Goal: Task Accomplishment & Management: Manage account settings

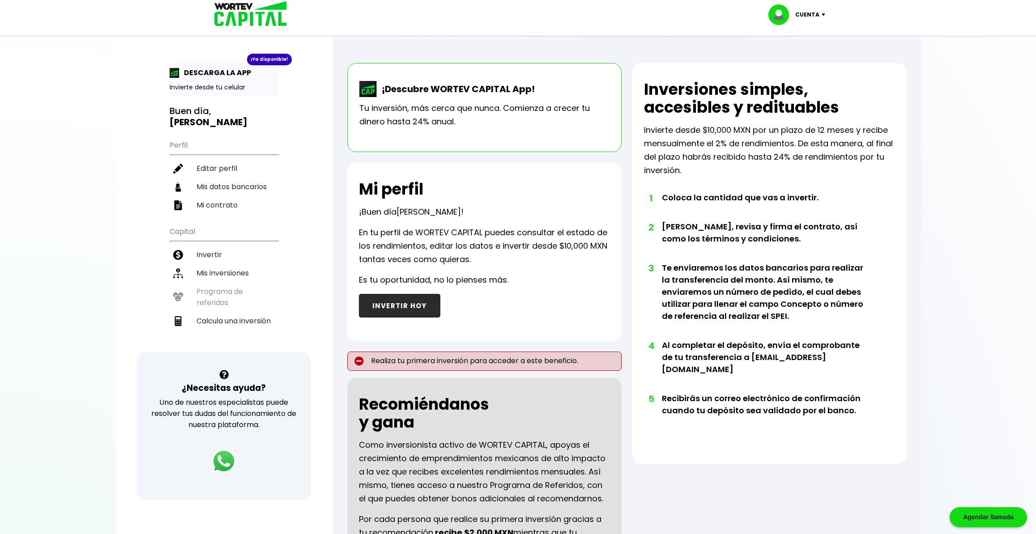
click at [819, 13] on p "Cuenta" at bounding box center [807, 14] width 24 height 13
click at [810, 40] on link "Editar perfil" at bounding box center [797, 41] width 35 height 9
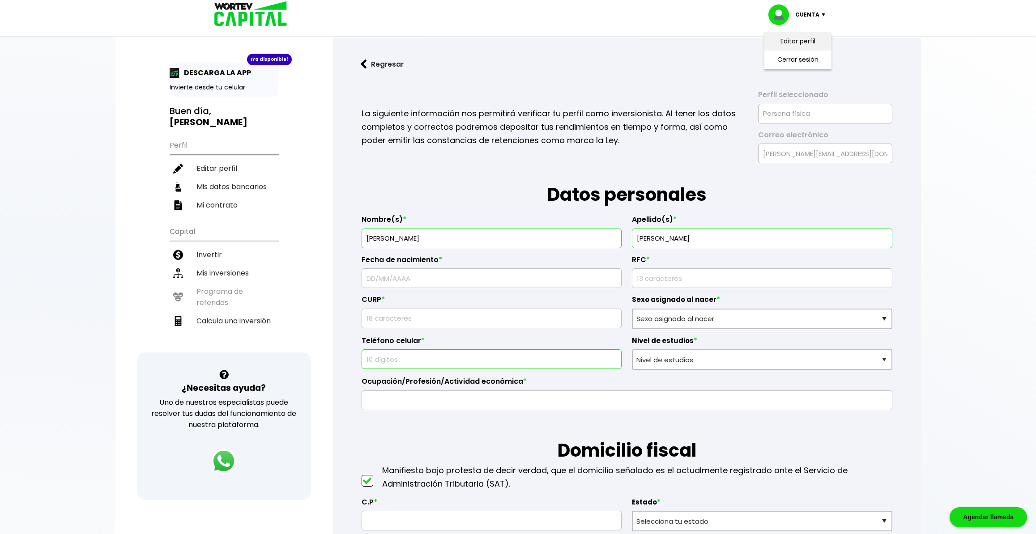
type input "AAIR811125BY3"
type input "AAIR811125HDFPBL05"
select select "Hombre"
type input "5528987128"
select select "Licenciatura"
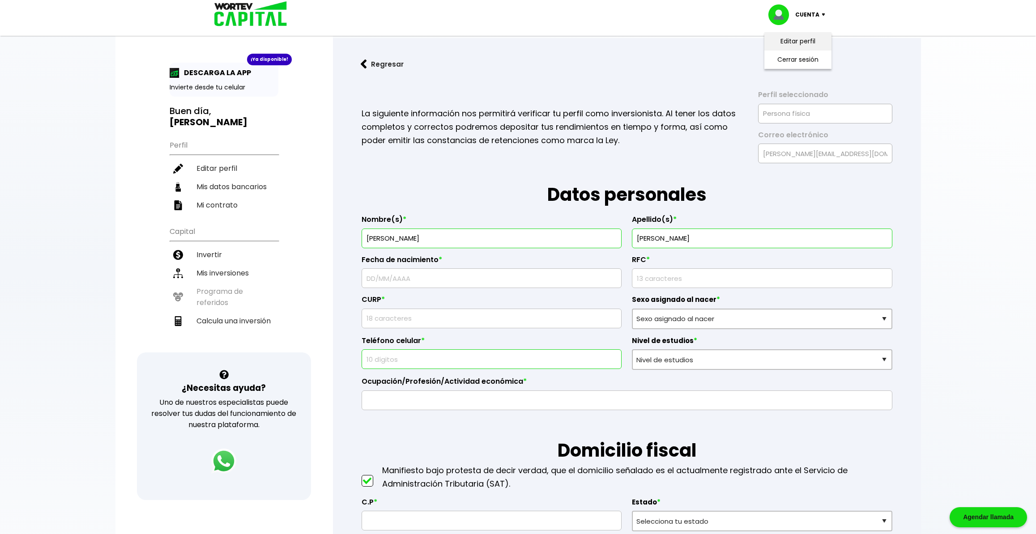
type input "Sistemas"
type input "09450"
select select "MX"
type input "Iztapalapa"
type input "SUR 69"
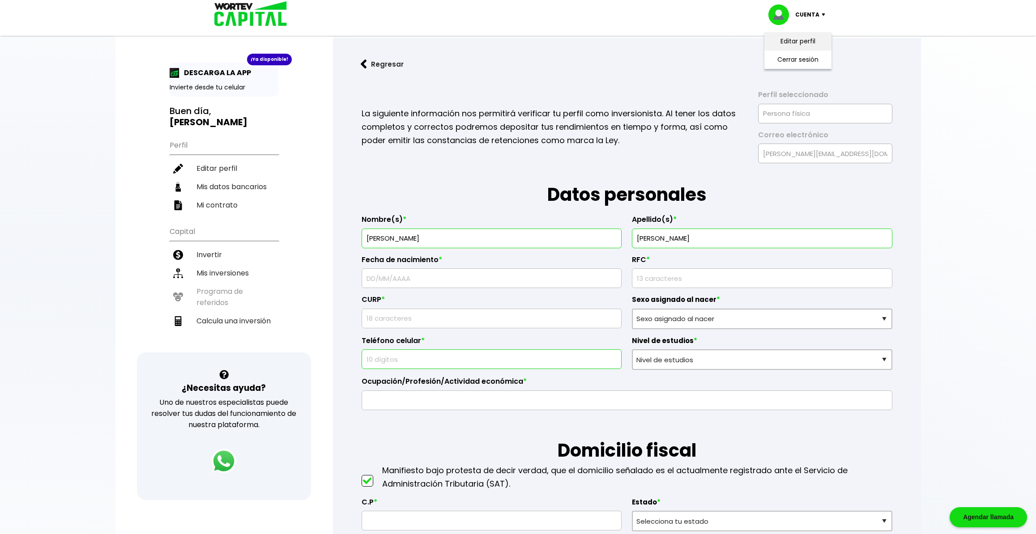
type input "341"
type input "BANDIJAL"
select select "BBVA Bancomer"
type input "[PERSON_NAME]"
type input "[EMAIL_ADDRESS][DOMAIN_NAME]"
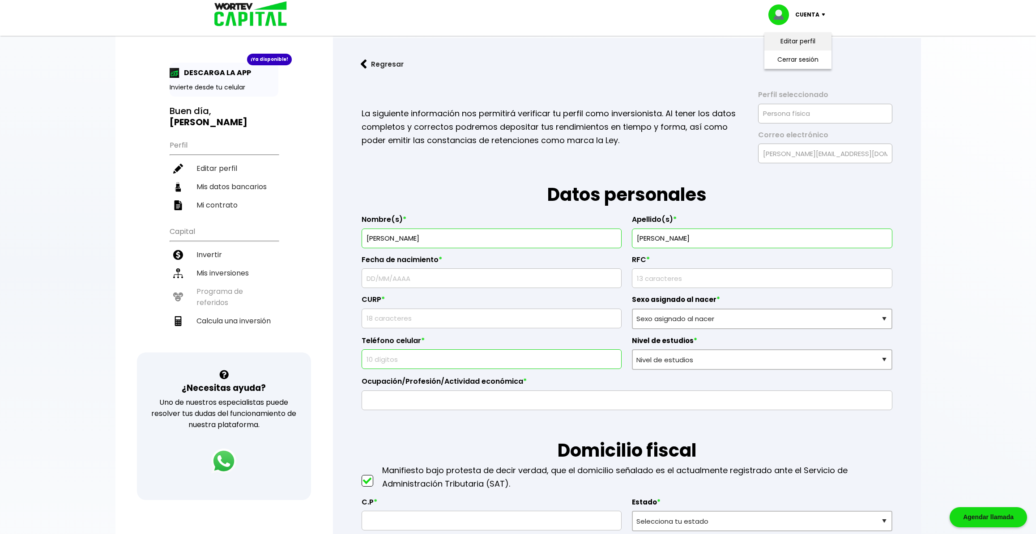
type input "5528987128"
type input "[DATE]"
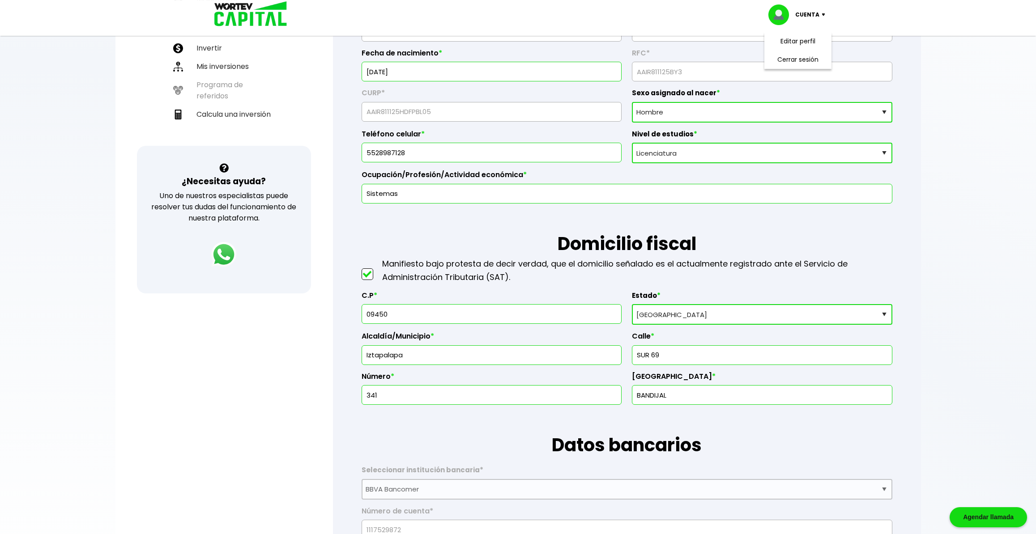
scroll to position [282, 0]
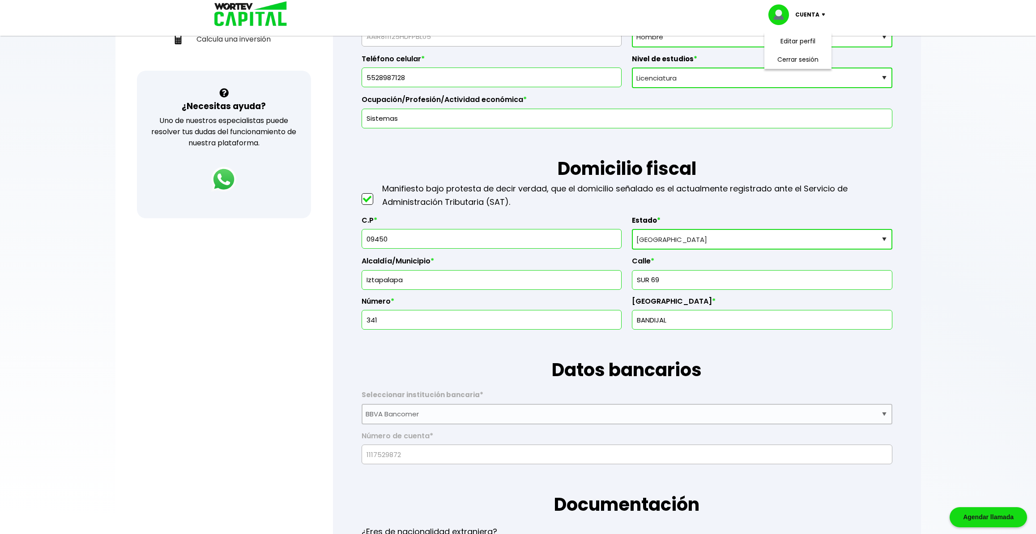
click at [279, 168] on div "¿Necesitas ayuda? Uno de nuestros especialistas puede resolver tus dudas del fu…" at bounding box center [224, 145] width 174 height 148
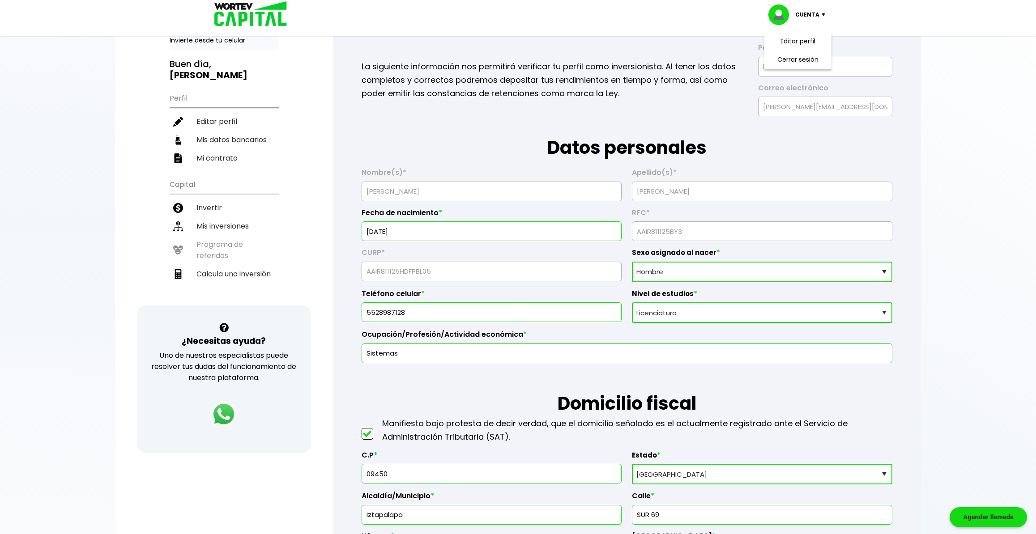
scroll to position [0, 0]
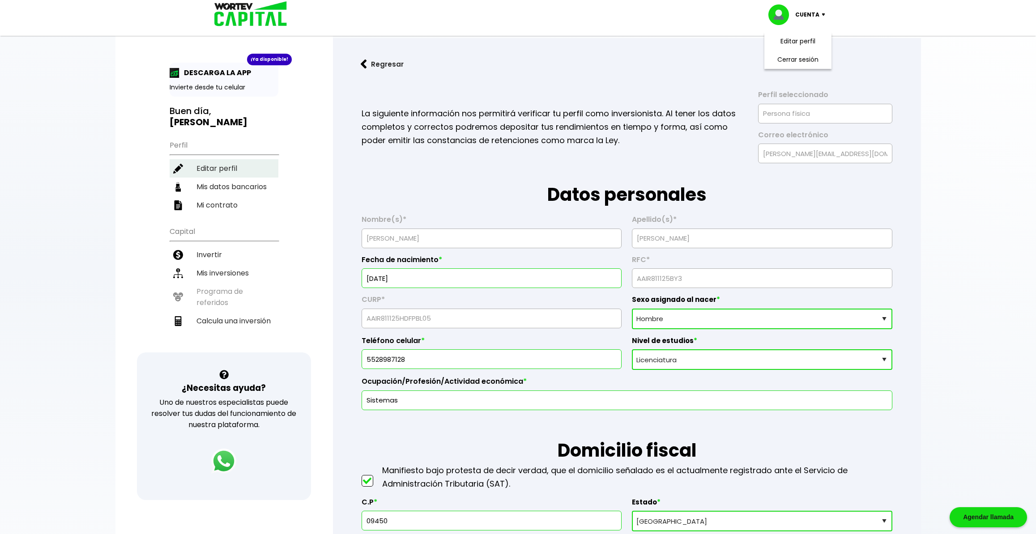
click at [219, 159] on li "Editar perfil" at bounding box center [224, 168] width 109 height 18
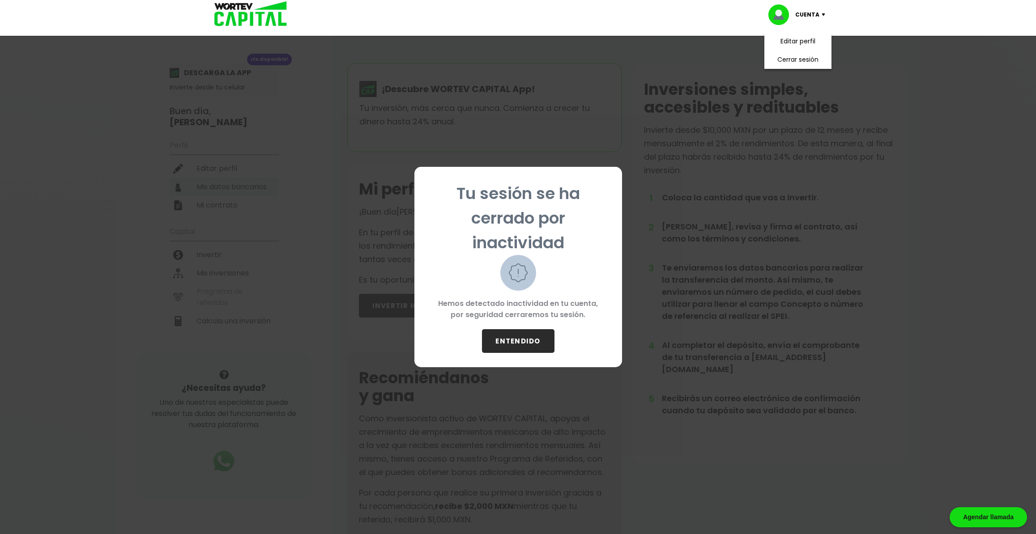
click at [223, 173] on div "Tu sesión se ha cerrado por inactividad Hemos detectado inactividad en tu cuent…" at bounding box center [518, 267] width 1036 height 534
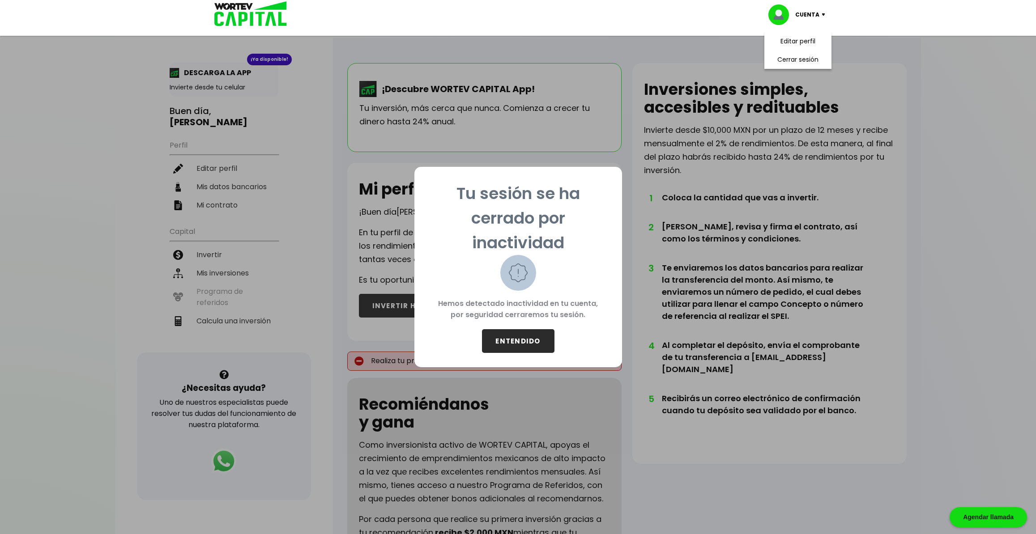
click at [530, 334] on button "ENTENDIDO" at bounding box center [518, 341] width 72 height 24
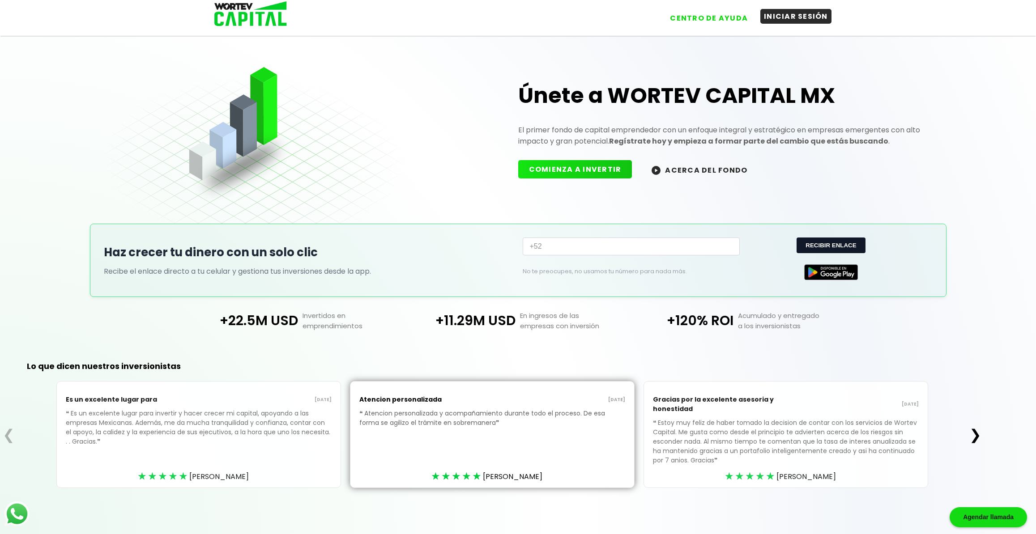
click at [777, 18] on button "INICIAR SESIÓN" at bounding box center [795, 16] width 71 height 15
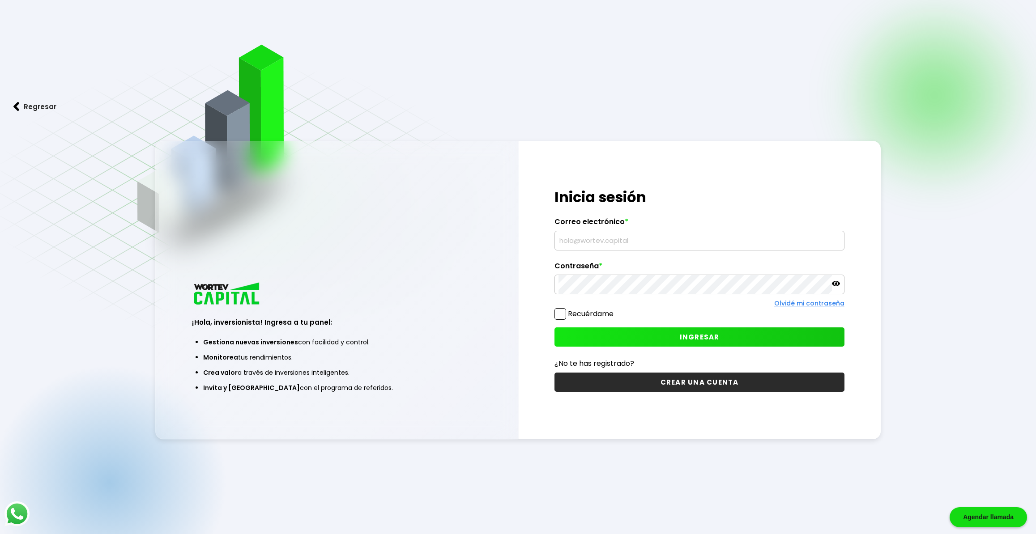
click at [673, 229] on label "Correo electrónico *" at bounding box center [698, 223] width 289 height 13
click at [666, 238] on input "text" at bounding box center [698, 240] width 281 height 19
type input "[PERSON_NAME][EMAIL_ADDRESS][DOMAIN_NAME]"
click at [839, 284] on icon at bounding box center [836, 283] width 8 height 5
click at [675, 335] on button "INGRESAR" at bounding box center [698, 336] width 289 height 19
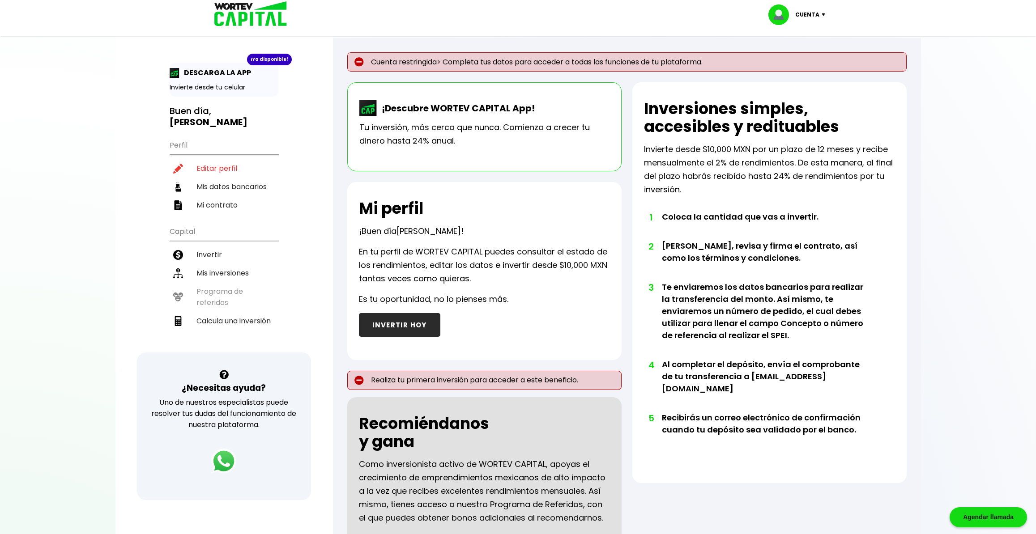
click at [657, 59] on p "Cuenta restringida> Completa tus datos para acceder a todas las funciones de tu…" at bounding box center [626, 61] width 559 height 19
click at [228, 159] on li "Editar perfil" at bounding box center [224, 168] width 109 height 18
select select "Hombre"
select select "Licenciatura"
select select "MX"
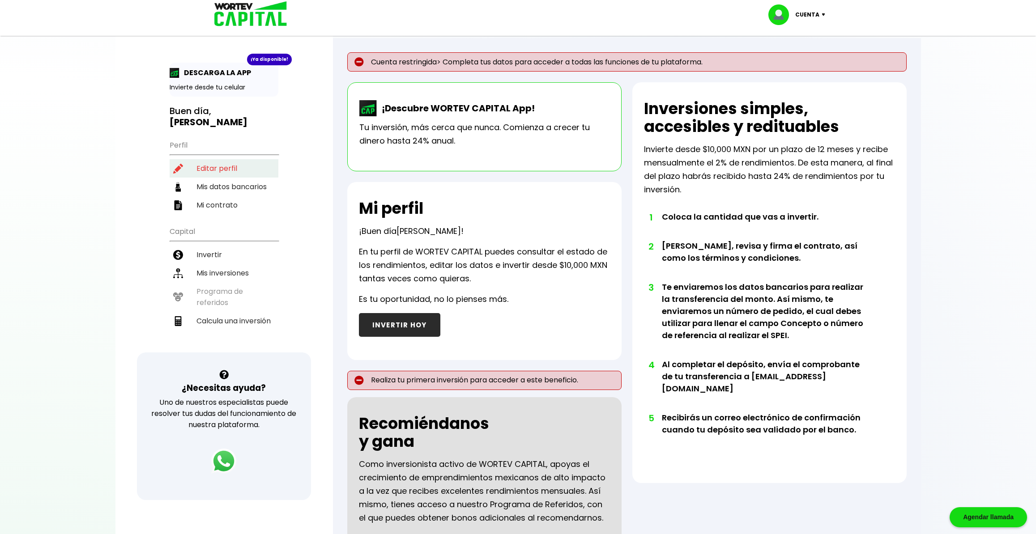
select select "BBVA Bancomer"
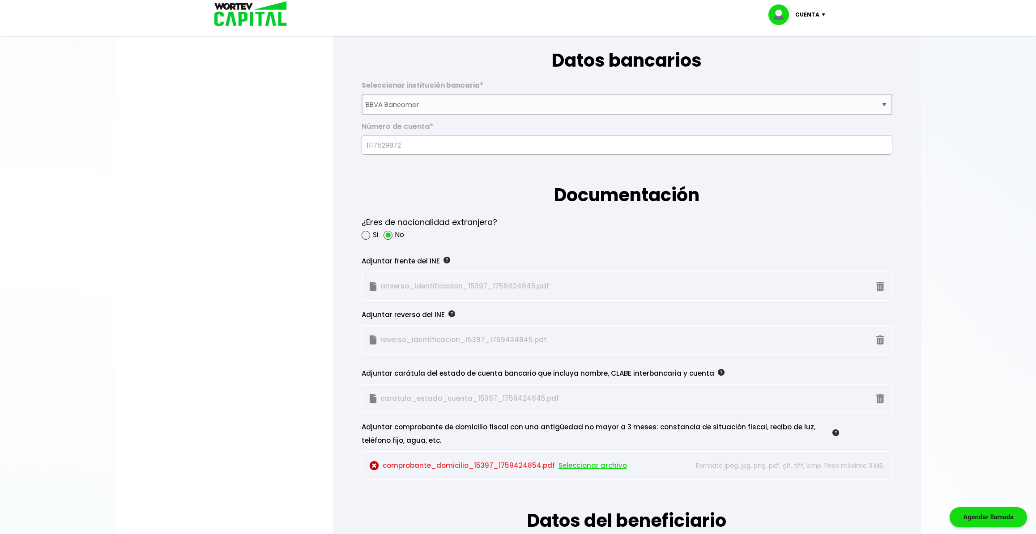
scroll to position [423, 0]
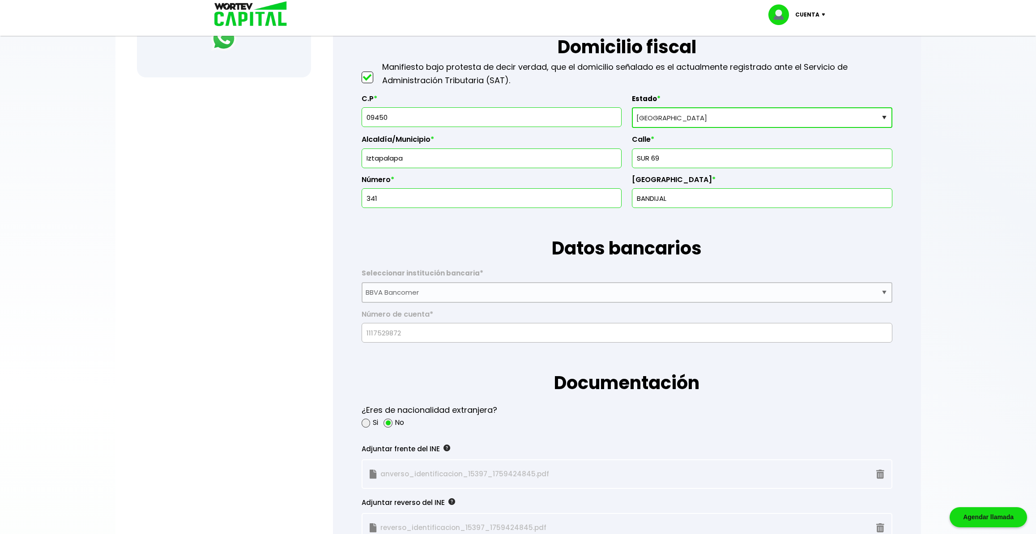
drag, startPoint x: 425, startPoint y: 123, endPoint x: 297, endPoint y: 123, distance: 127.9
click at [297, 123] on div "¡Ya disponible! DESCARGA LA APP Invierte desde tu celular Buen día, [PERSON_NAM…" at bounding box center [517, 492] width 805 height 1813
drag, startPoint x: 396, startPoint y: 116, endPoint x: 344, endPoint y: 116, distance: 51.9
click at [365, 116] on input "09450" at bounding box center [491, 117] width 252 height 19
type input "08220"
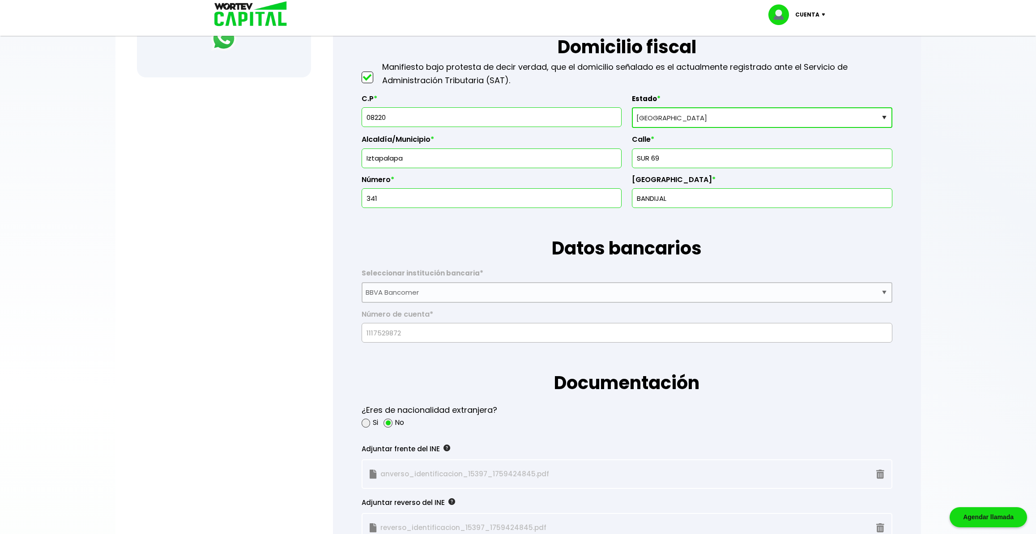
select select "DF"
type input "Iztacalco"
type input "San [PERSON_NAME]"
type input "08220"
click option "[GEOGRAPHIC_DATA]" at bounding box center [0, 0] width 0 height 0
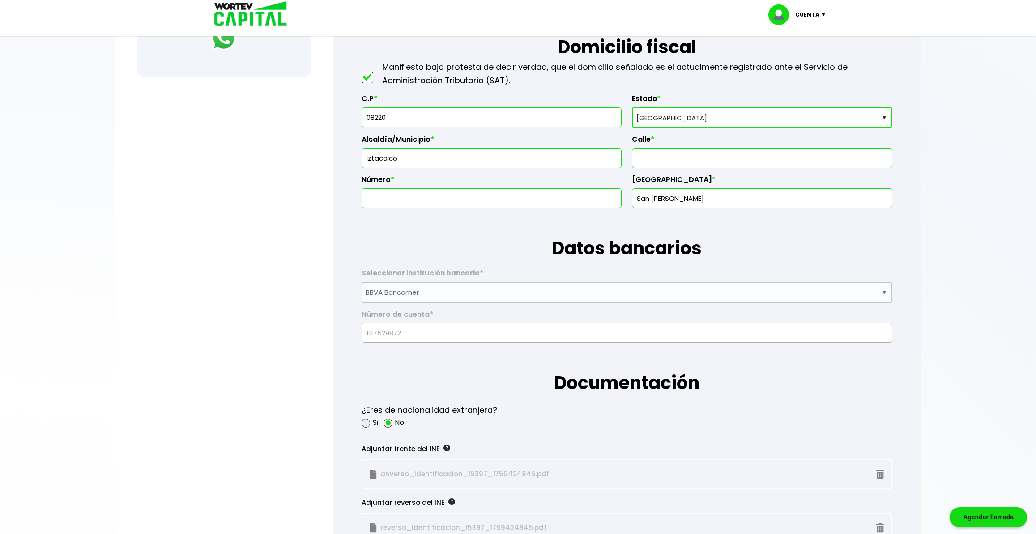
click at [690, 165] on input "text" at bounding box center [762, 158] width 252 height 19
type input "[PERSON_NAME]"
type input "63"
click at [931, 225] on div at bounding box center [518, 267] width 1036 height 534
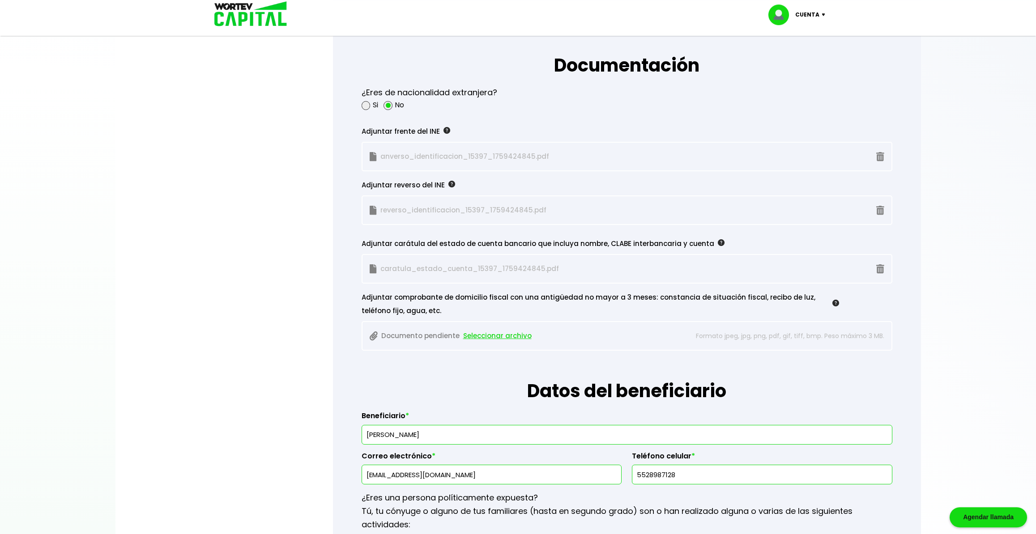
scroll to position [845, 0]
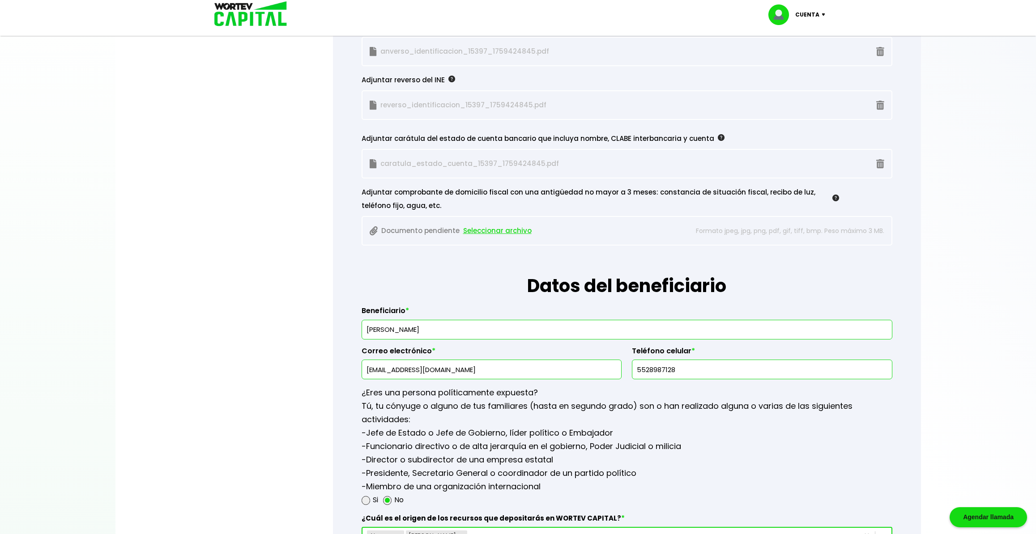
drag, startPoint x: 458, startPoint y: 327, endPoint x: 351, endPoint y: 323, distance: 107.0
click at [365, 323] on input "[PERSON_NAME]" at bounding box center [626, 329] width 522 height 19
type input "[PERSON_NAME]"
click at [470, 373] on input "[EMAIL_ADDRESS][DOMAIN_NAME]" at bounding box center [491, 369] width 252 height 19
drag, startPoint x: 686, startPoint y: 370, endPoint x: 612, endPoint y: 378, distance: 74.2
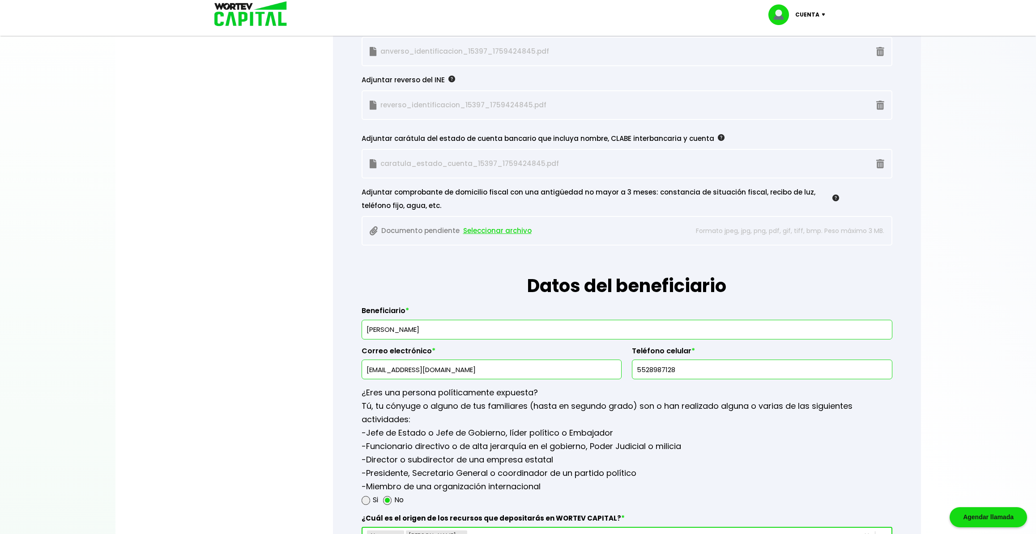
click at [636, 378] on input "5528987128" at bounding box center [762, 369] width 252 height 19
type input "5577313958"
click at [494, 367] on input "[EMAIL_ADDRESS][DOMAIN_NAME]" at bounding box center [491, 369] width 252 height 19
drag, startPoint x: 409, startPoint y: 372, endPoint x: 322, endPoint y: 369, distance: 86.8
click at [365, 369] on input "[EMAIL_ADDRESS][DOMAIN_NAME]" at bounding box center [491, 369] width 252 height 19
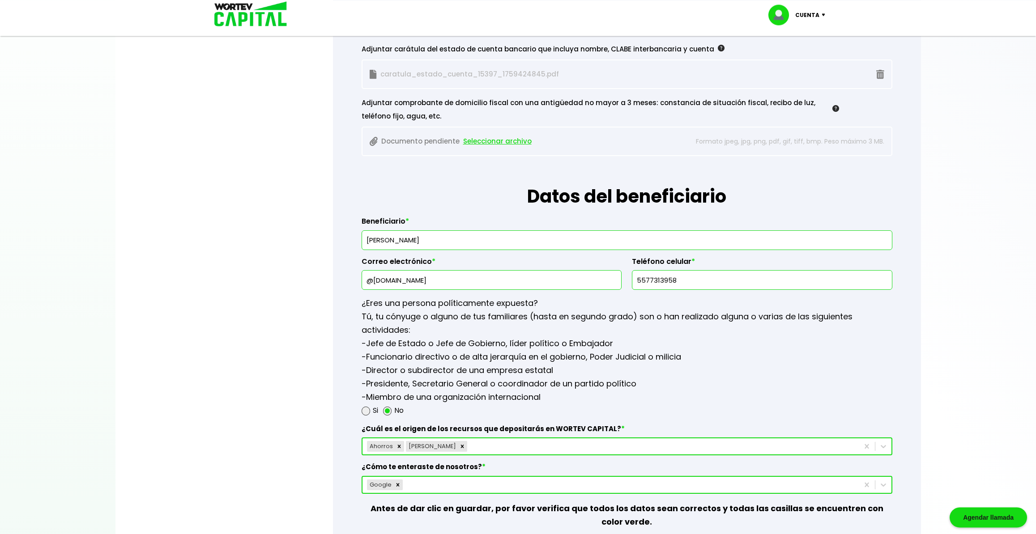
scroll to position [939, 0]
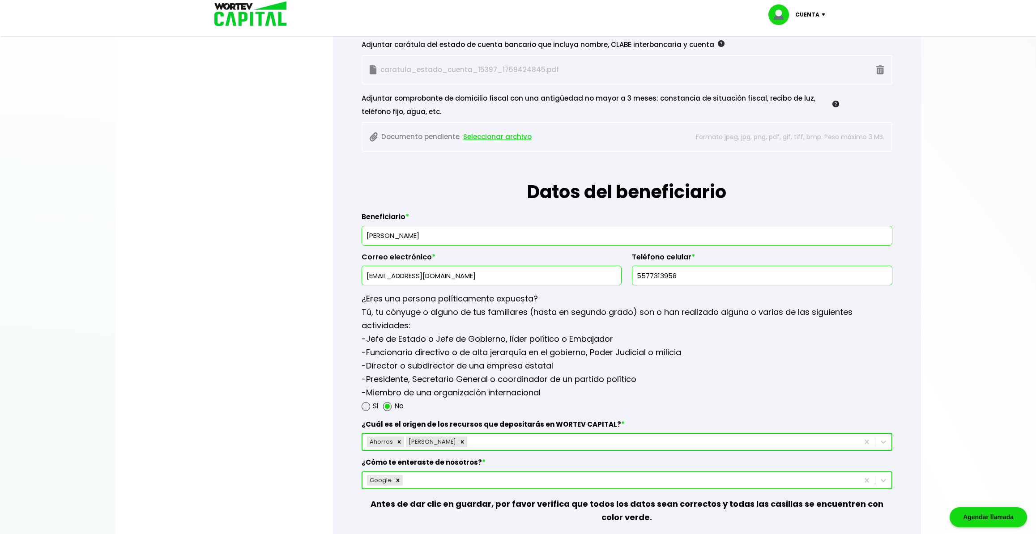
type input "[EMAIL_ADDRESS][DOMAIN_NAME]"
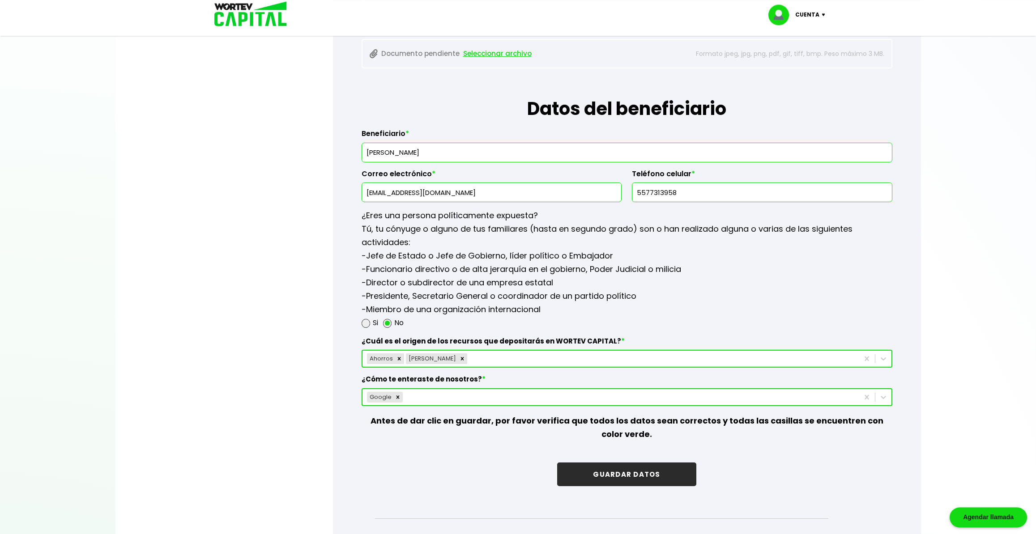
scroll to position [1033, 0]
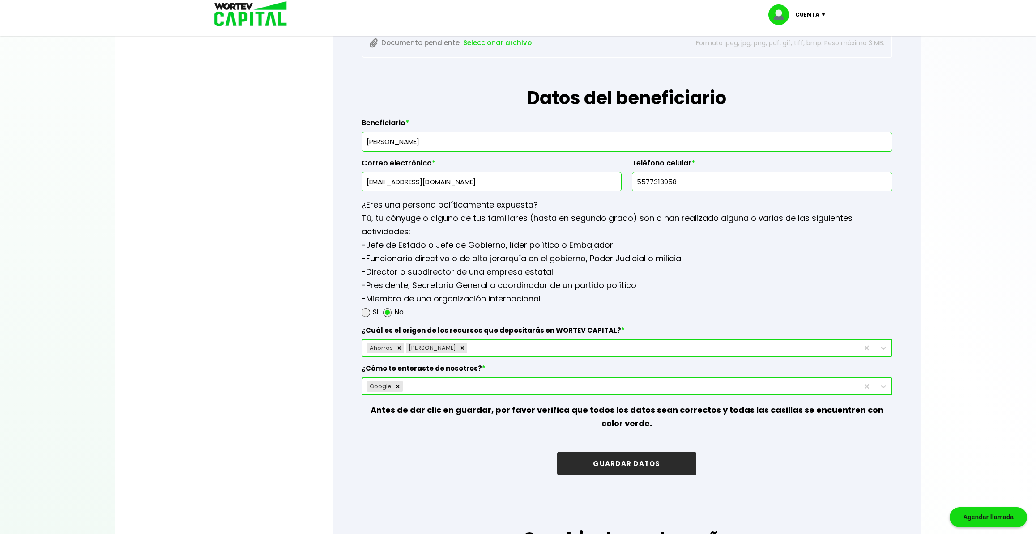
click at [636, 465] on button "GUARDAR DATOS" at bounding box center [626, 464] width 139 height 24
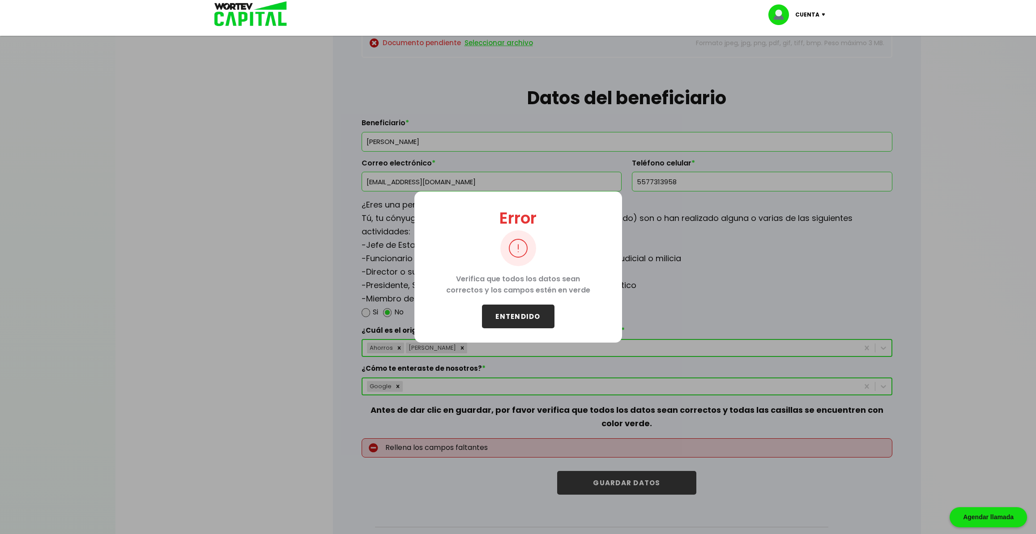
click at [517, 319] on button "ENTENDIDO" at bounding box center [518, 317] width 72 height 24
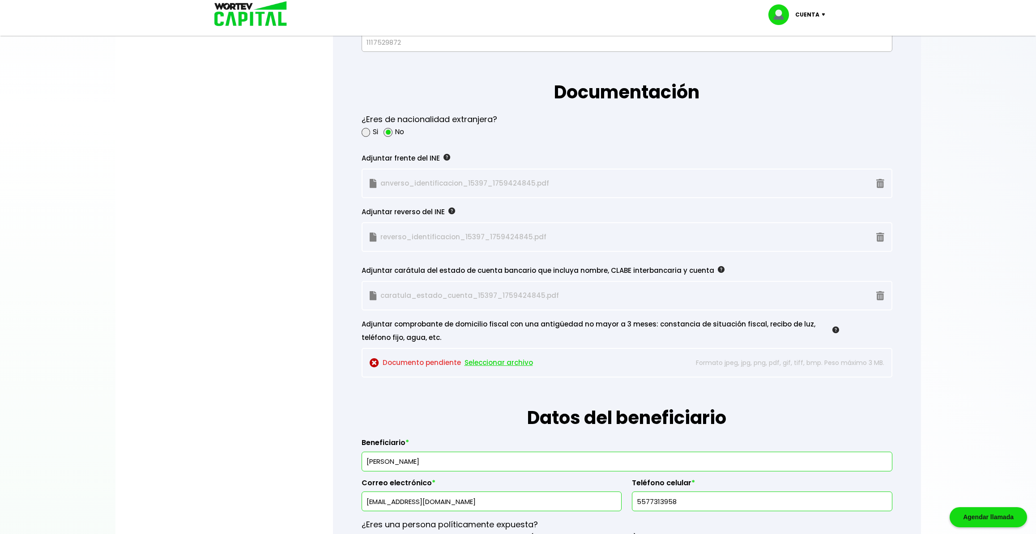
scroll to position [705, 0]
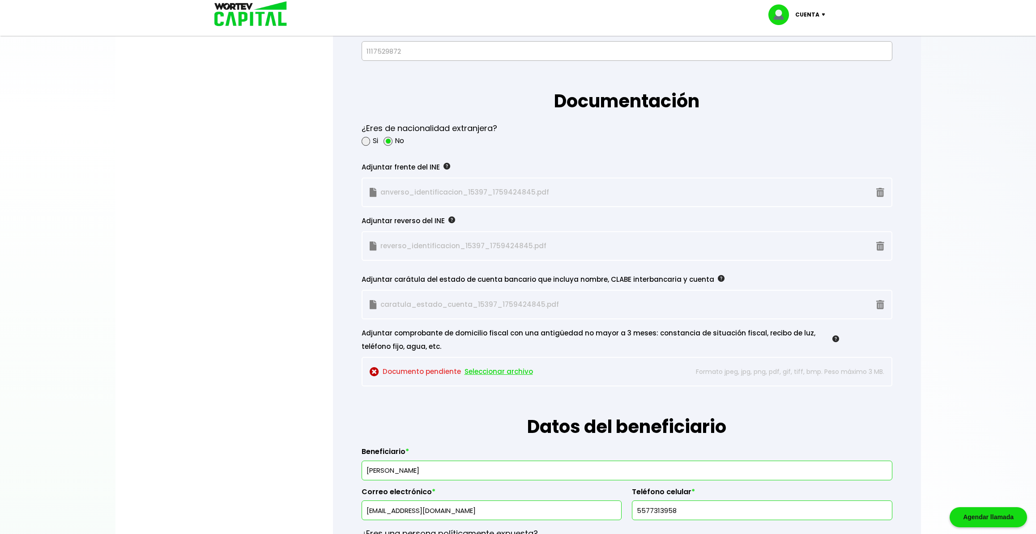
click at [517, 373] on span "Seleccionar archivo" at bounding box center [498, 371] width 68 height 13
click at [501, 367] on span "Seleccionar archivo" at bounding box center [498, 371] width 68 height 13
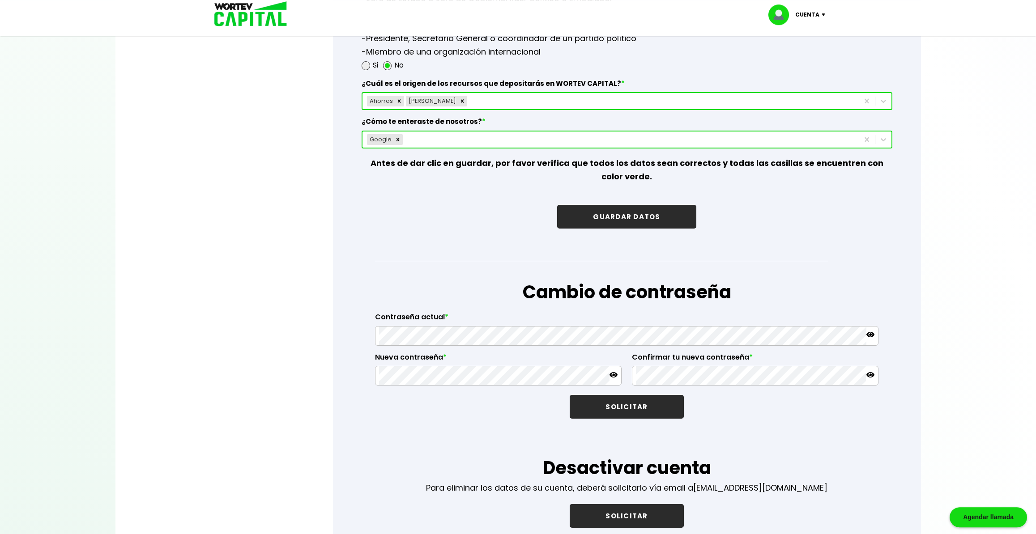
scroll to position [1264, 0]
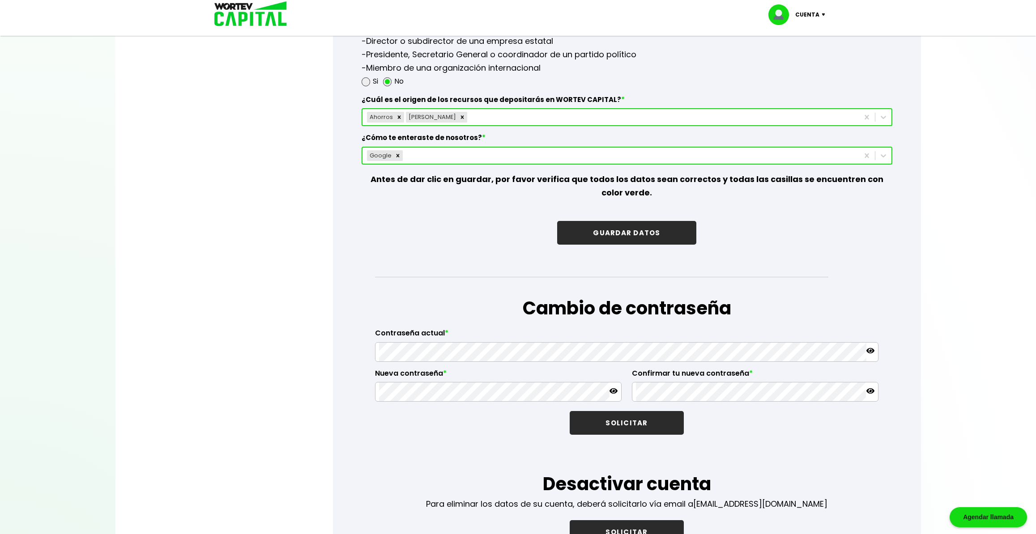
click at [653, 233] on button "GUARDAR DATOS" at bounding box center [626, 233] width 139 height 24
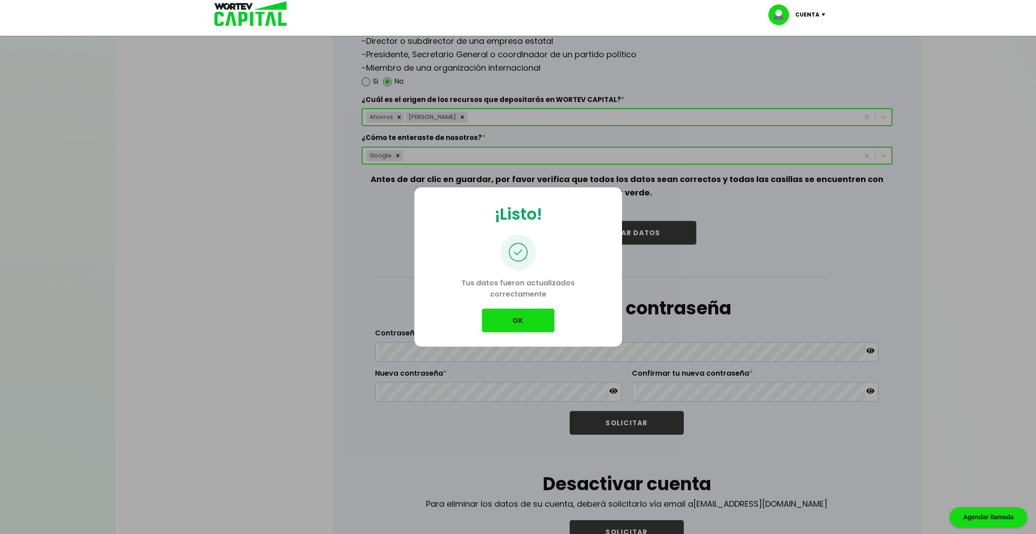
click at [520, 324] on button "OK" at bounding box center [518, 321] width 72 height 24
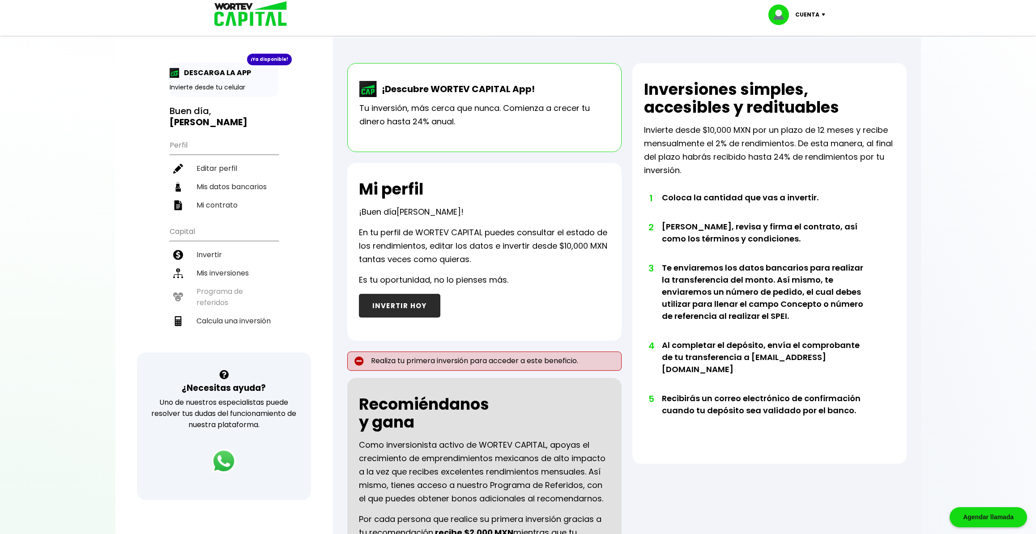
click at [390, 119] on p "Tu inversión, más cerca que nunca. Comienza a crecer tu dinero hasta 24% anual." at bounding box center [484, 115] width 250 height 27
click at [451, 119] on p "Tu inversión, más cerca que nunca. Comienza a crecer tu dinero hasta 24% anual." at bounding box center [484, 115] width 250 height 27
click at [536, 231] on p "En tu perfil de WORTEV CAPITAL puedes consultar el estado de los rendimientos, …" at bounding box center [484, 246] width 251 height 40
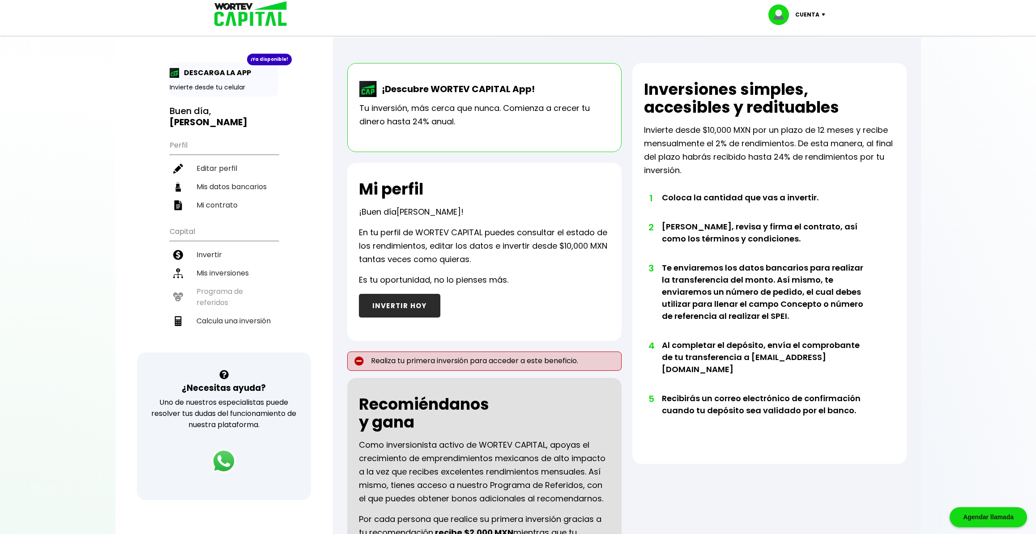
click at [216, 116] on b "[PERSON_NAME]" at bounding box center [209, 122] width 78 height 13
